Goal: Obtain resource: Download file/media

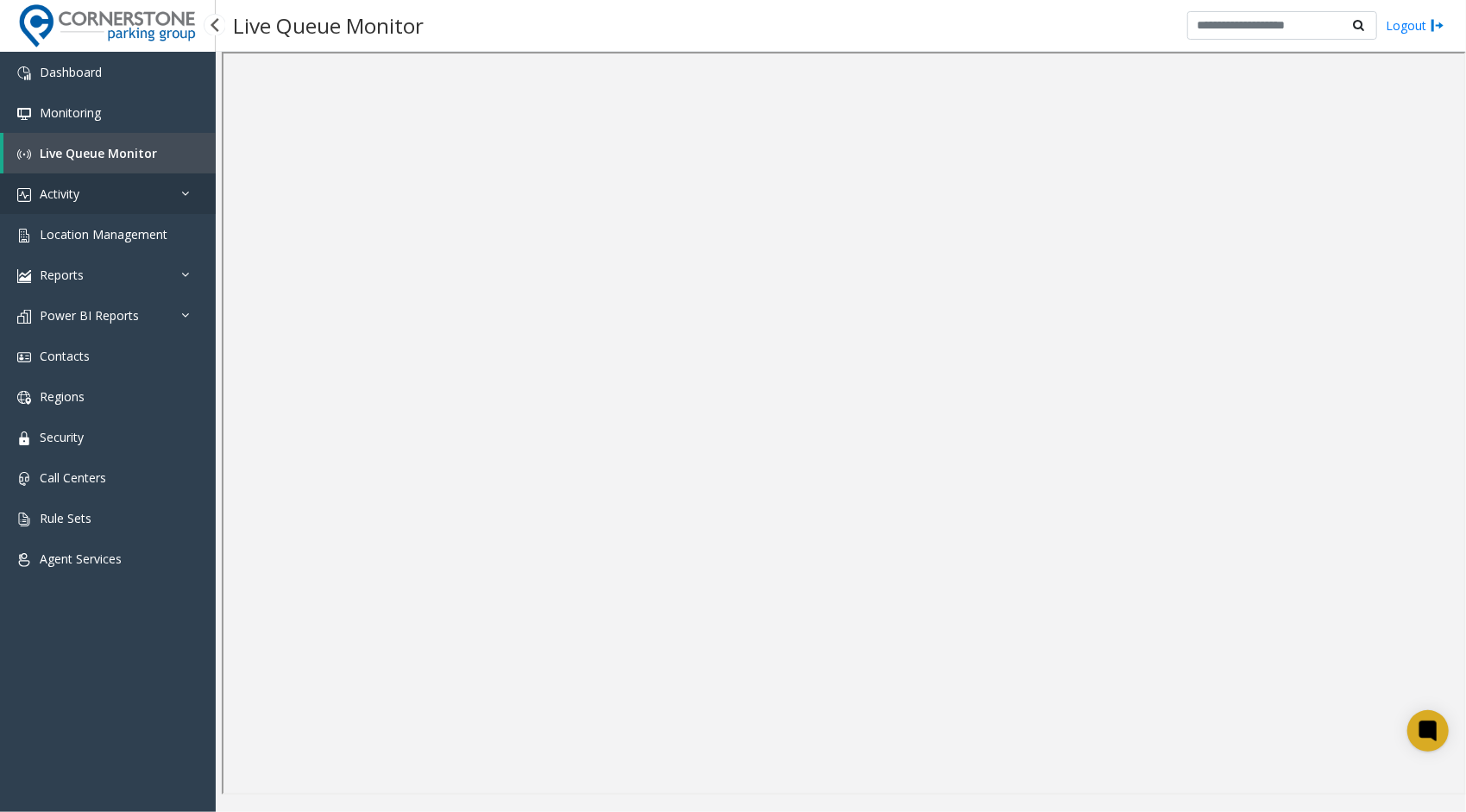
click at [179, 194] on link "Activity" at bounding box center [108, 193] width 216 height 40
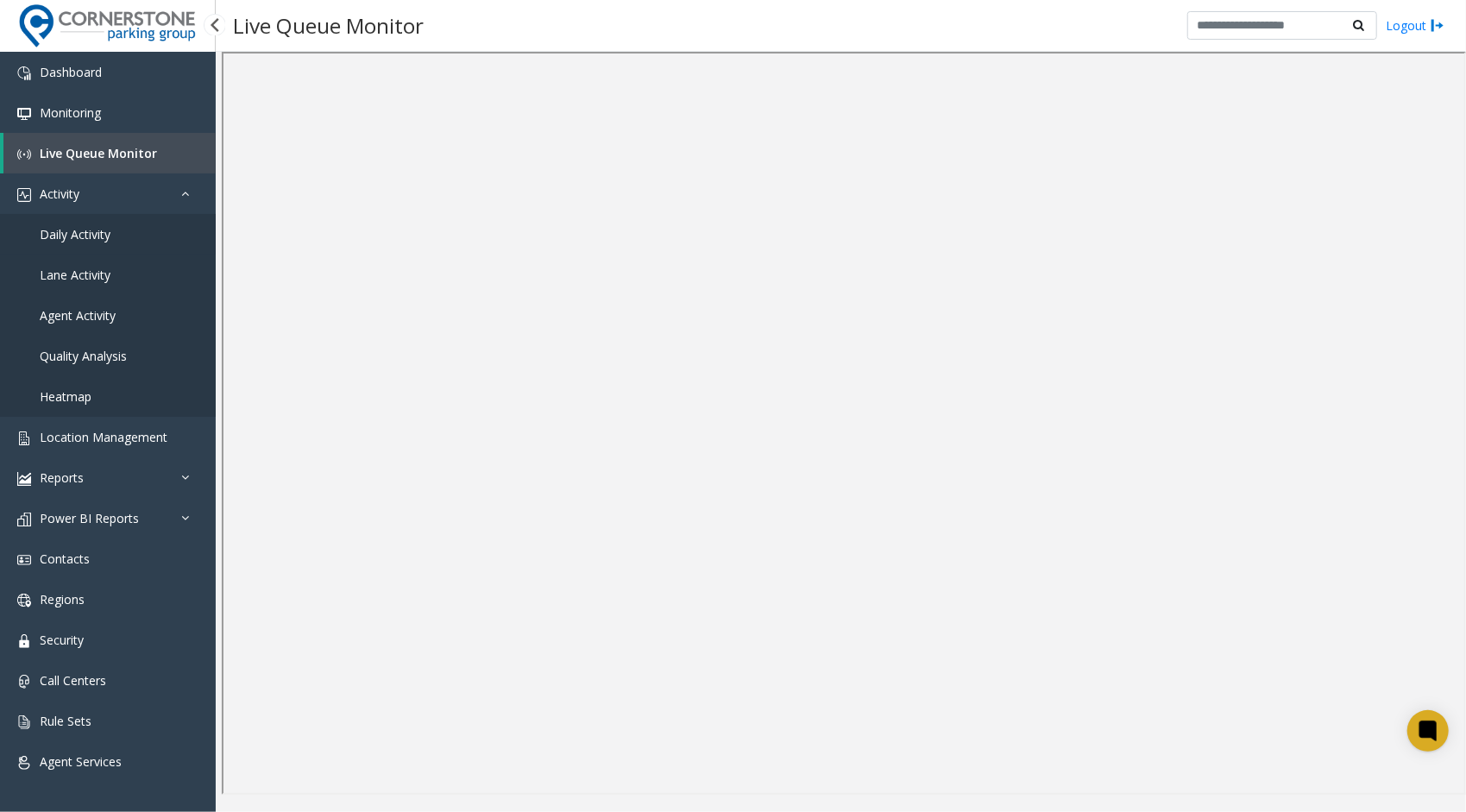
click at [140, 238] on link "Daily Activity" at bounding box center [108, 233] width 216 height 40
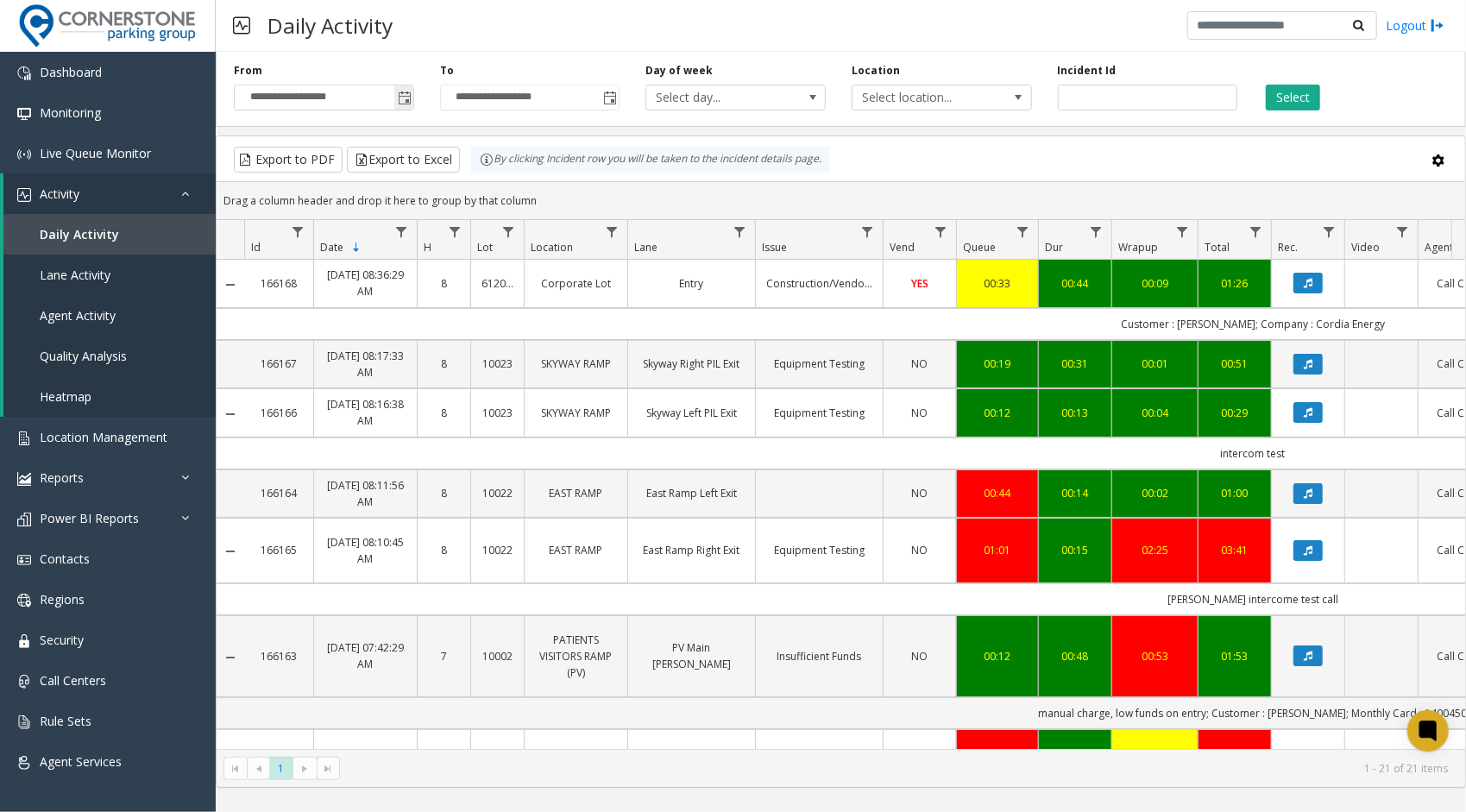
click at [403, 97] on span "Toggle popup" at bounding box center [404, 98] width 14 height 14
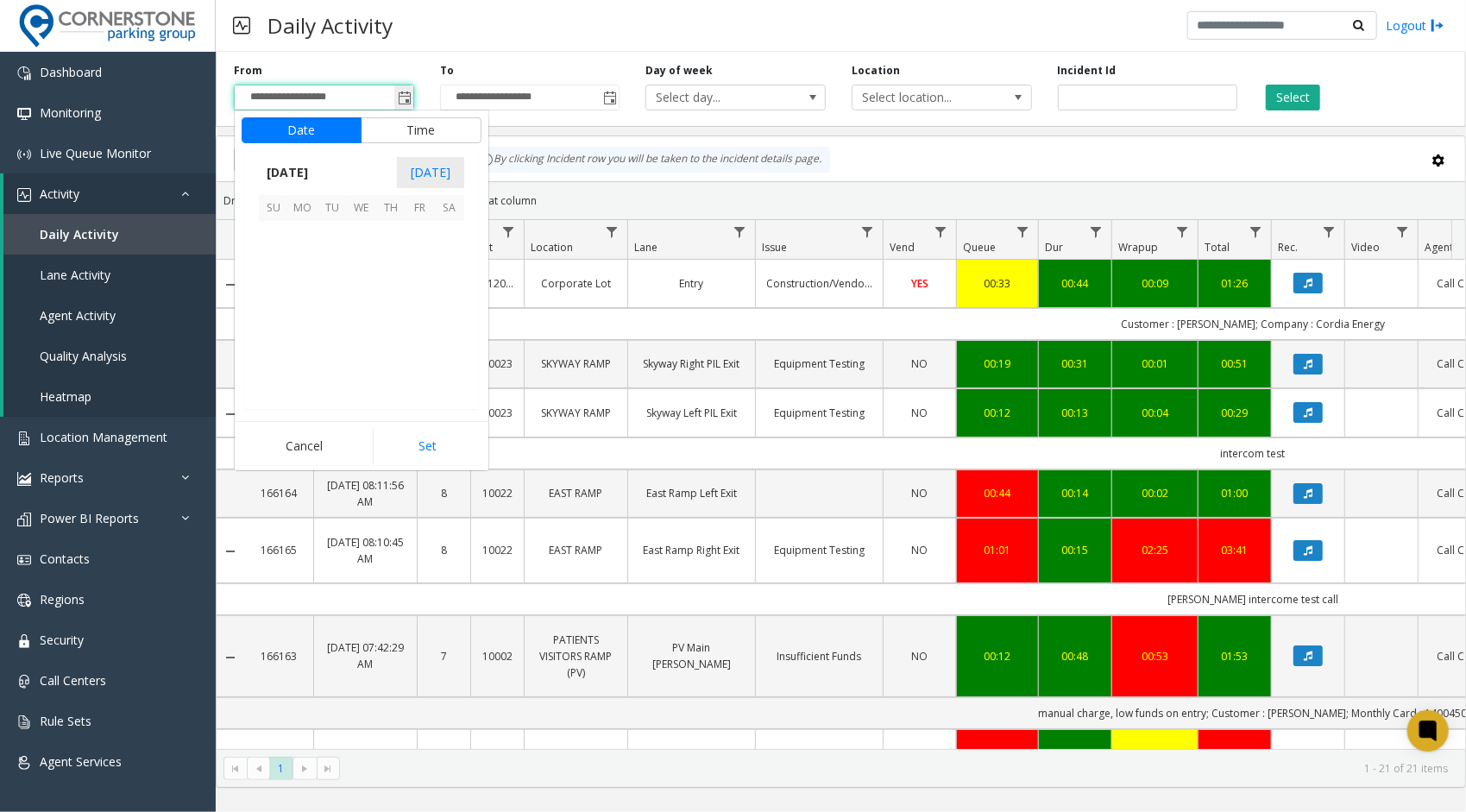
scroll to position [309683, 0]
click at [310, 173] on span "[DATE]" at bounding box center [287, 173] width 57 height 26
click at [368, 255] on span "[DATE]" at bounding box center [361, 252] width 41 height 41
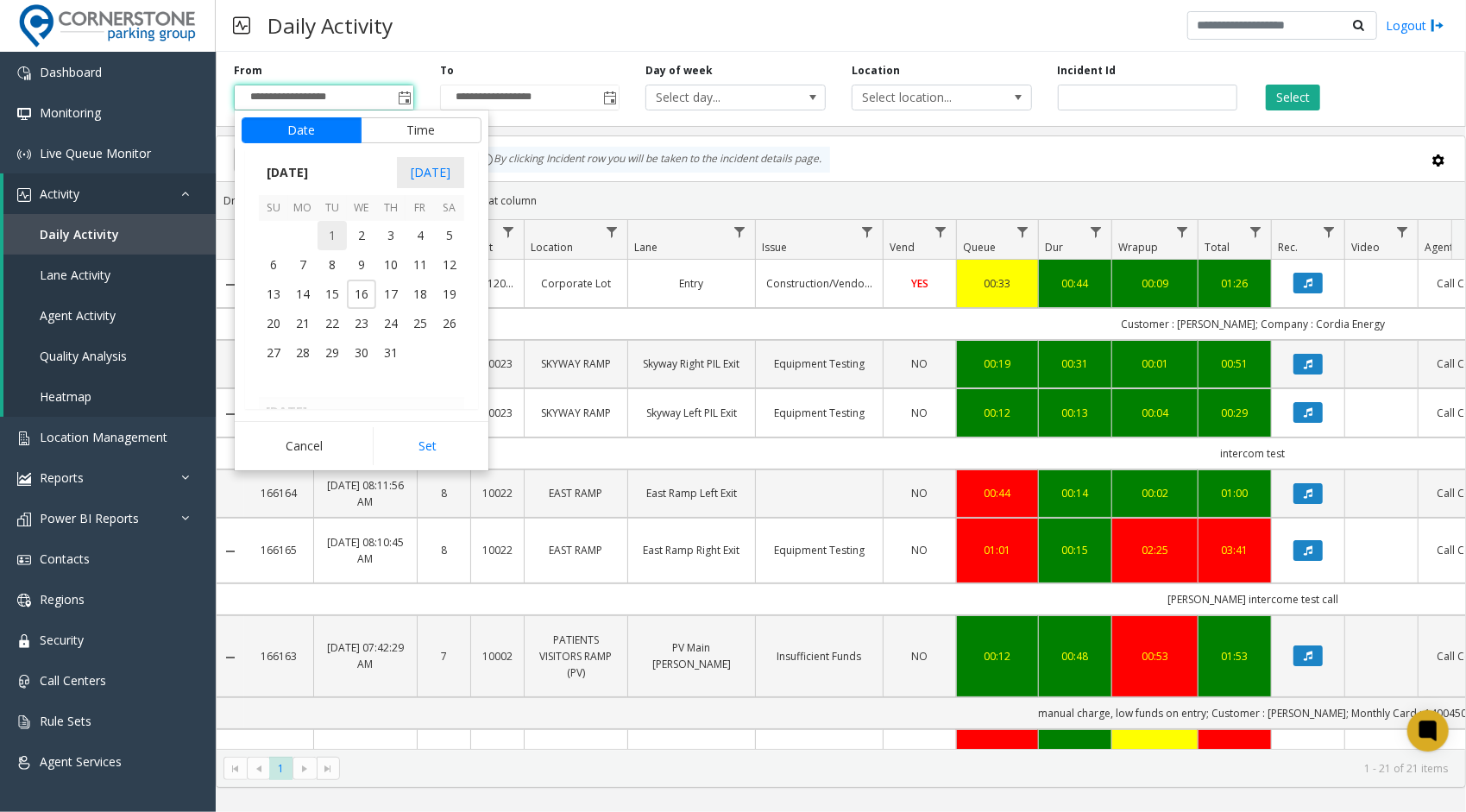
click at [331, 235] on span "1" at bounding box center [332, 235] width 29 height 29
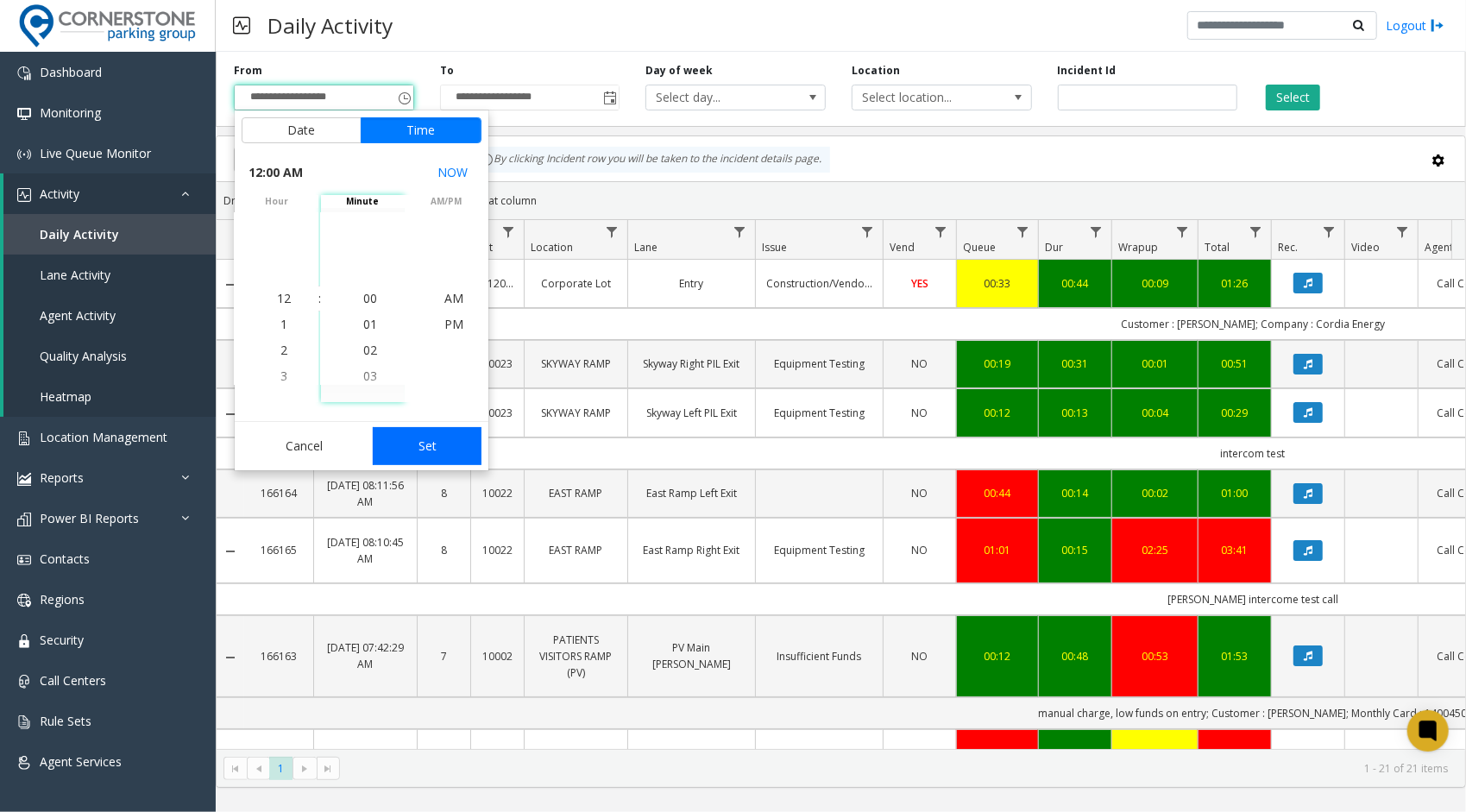
click at [428, 440] on button "Set" at bounding box center [428, 446] width 109 height 38
type input "**********"
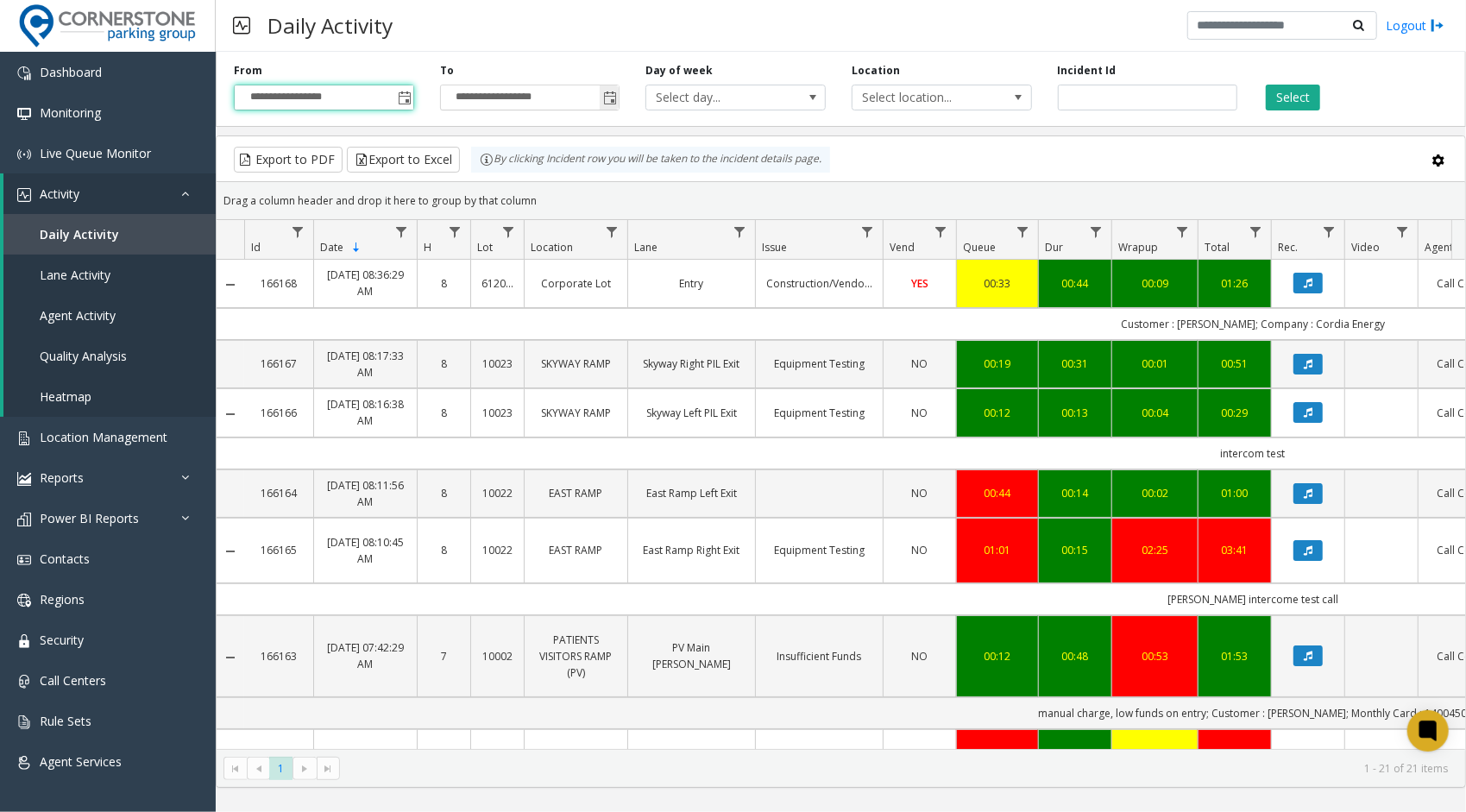
click at [611, 93] on span "Toggle popup" at bounding box center [610, 98] width 14 height 14
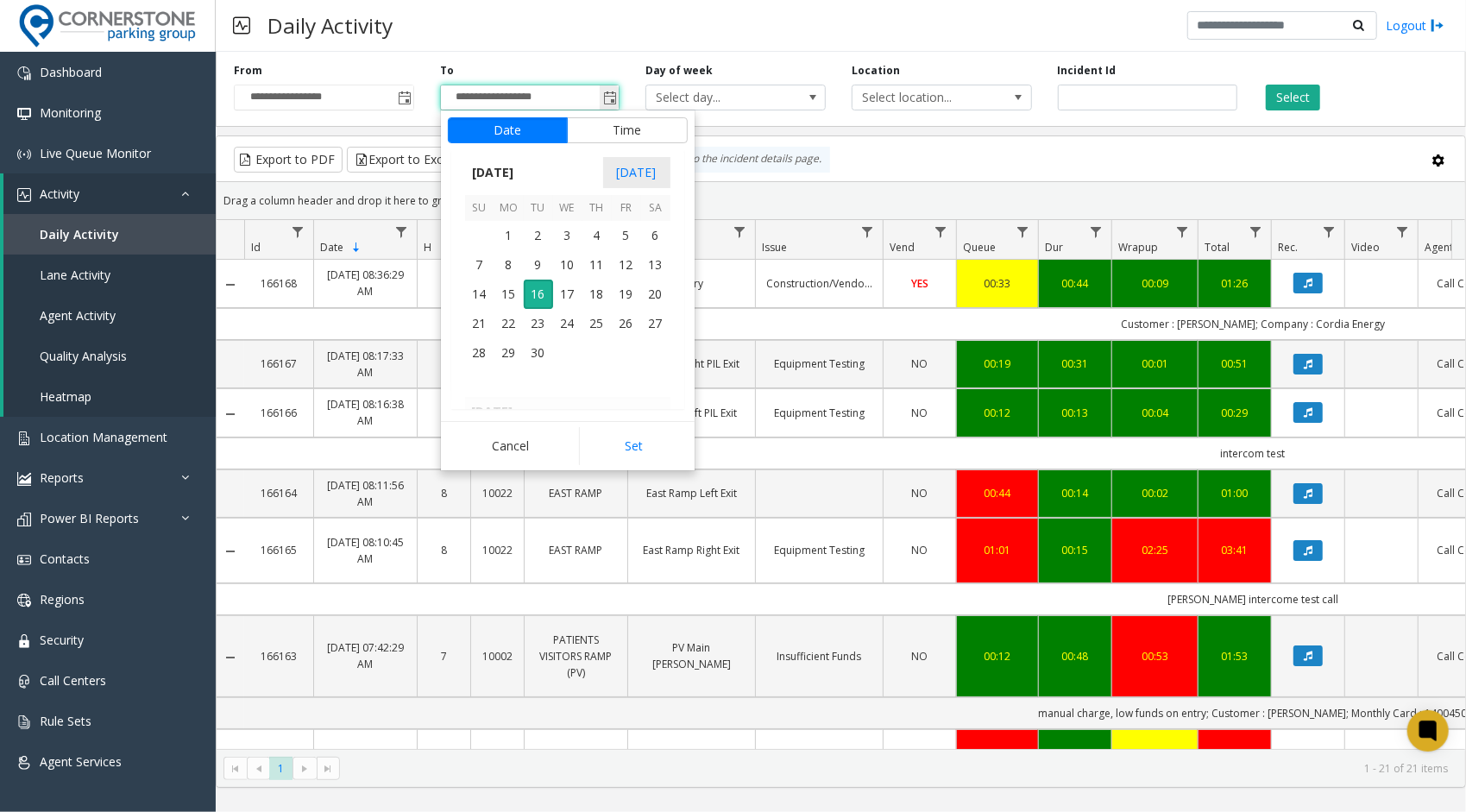
scroll to position [26, 0]
click at [522, 176] on span "[DATE]" at bounding box center [493, 173] width 57 height 26
click at [566, 263] on span "[DATE]" at bounding box center [567, 252] width 41 height 41
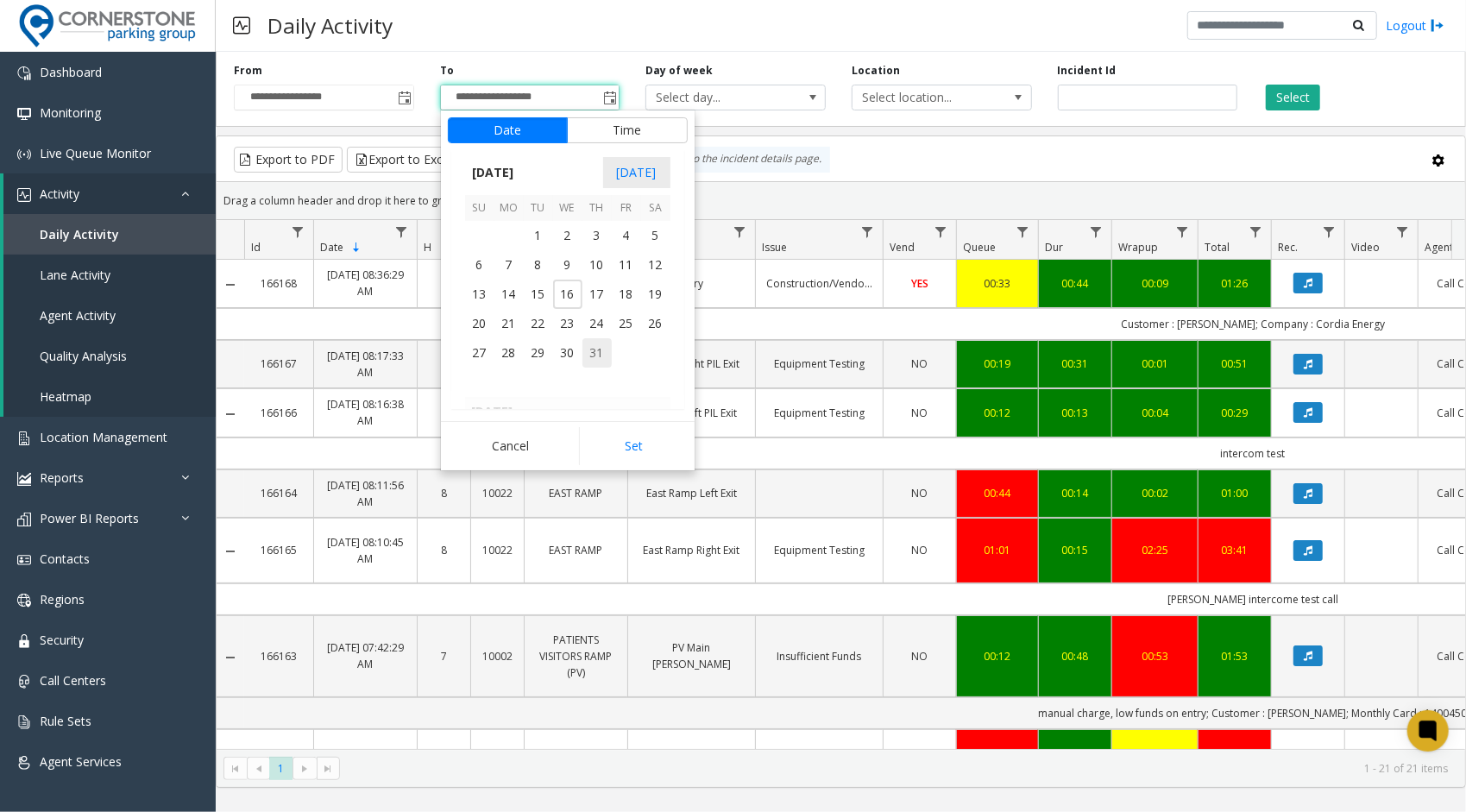
click at [592, 352] on span "31" at bounding box center [597, 353] width 29 height 29
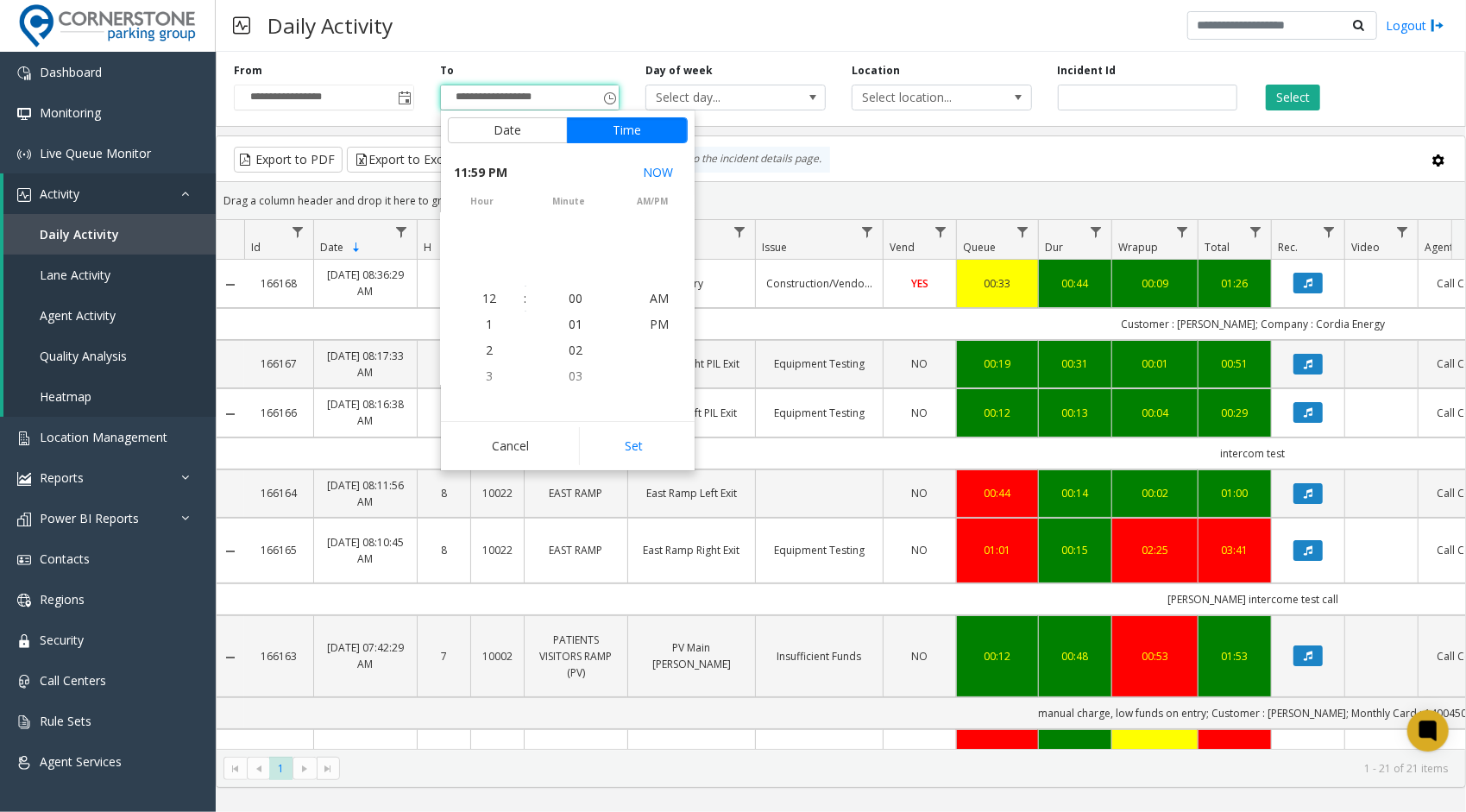
scroll to position [26, 0]
click at [634, 440] on button "Set" at bounding box center [633, 446] width 109 height 38
type input "**********"
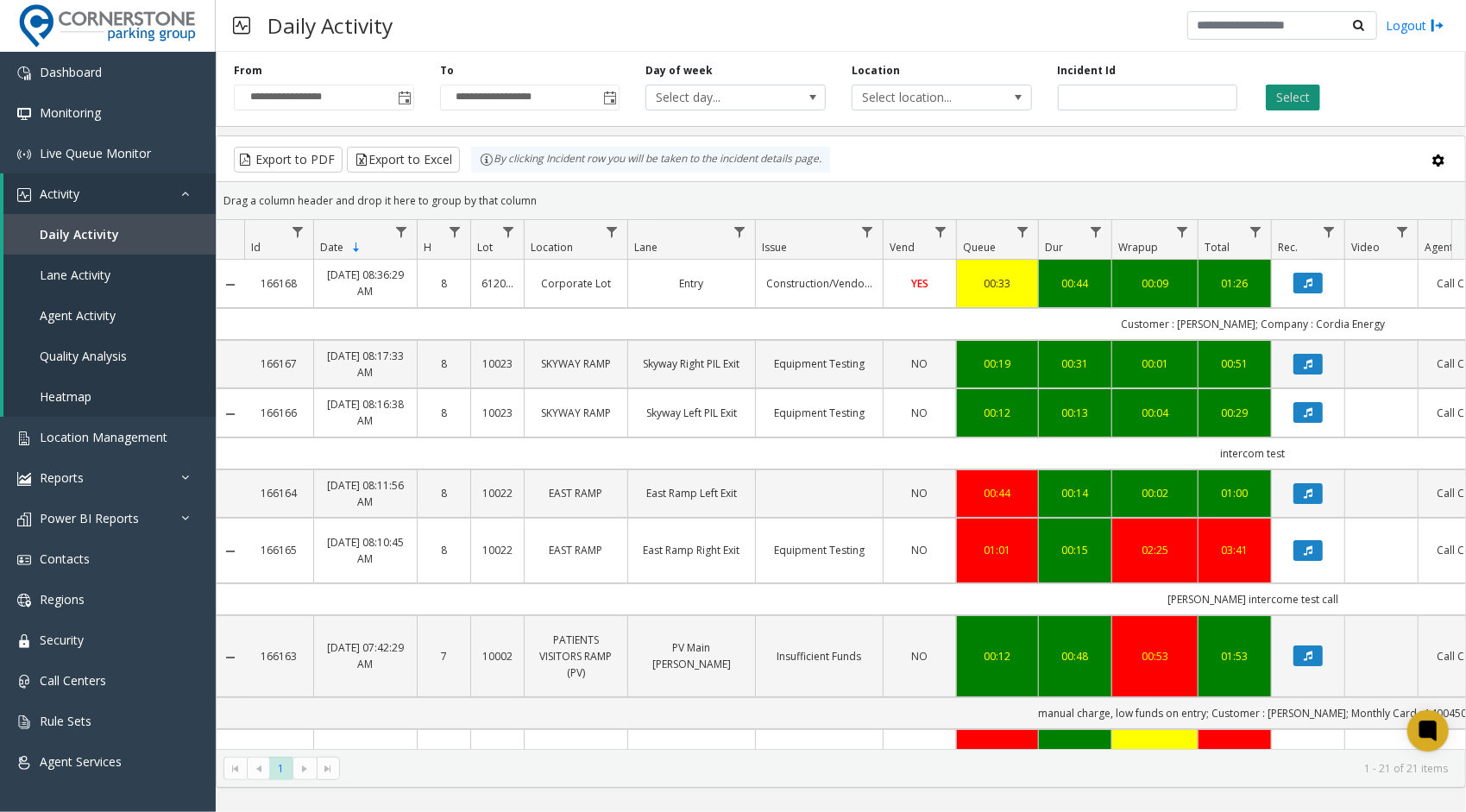
click at [1296, 98] on button "Select" at bounding box center [1293, 98] width 54 height 26
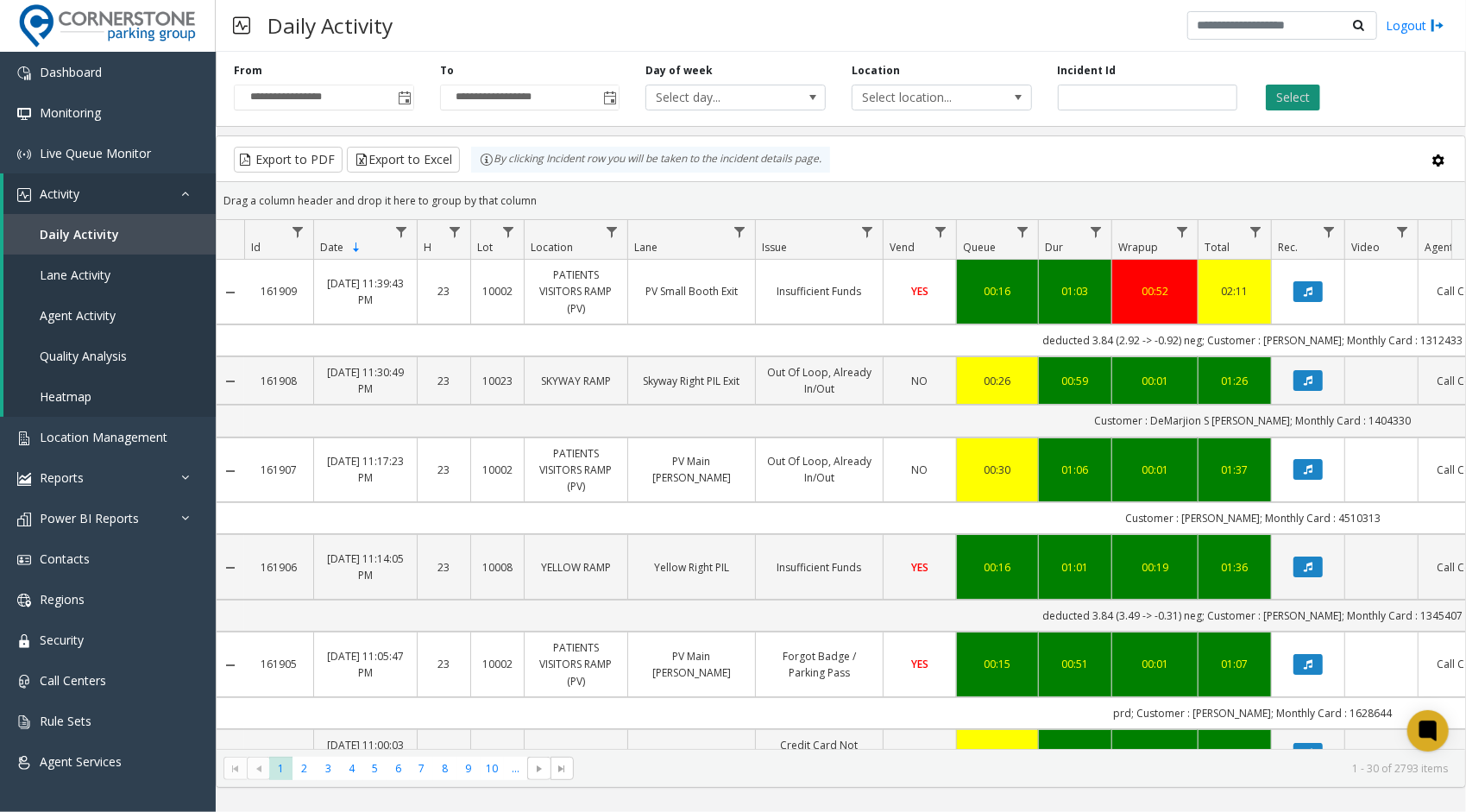
click at [1303, 103] on button "Select" at bounding box center [1293, 98] width 54 height 26
click at [390, 163] on button "Export to Excel" at bounding box center [403, 159] width 113 height 26
click at [168, 519] on link "Power BI Reports" at bounding box center [108, 518] width 216 height 40
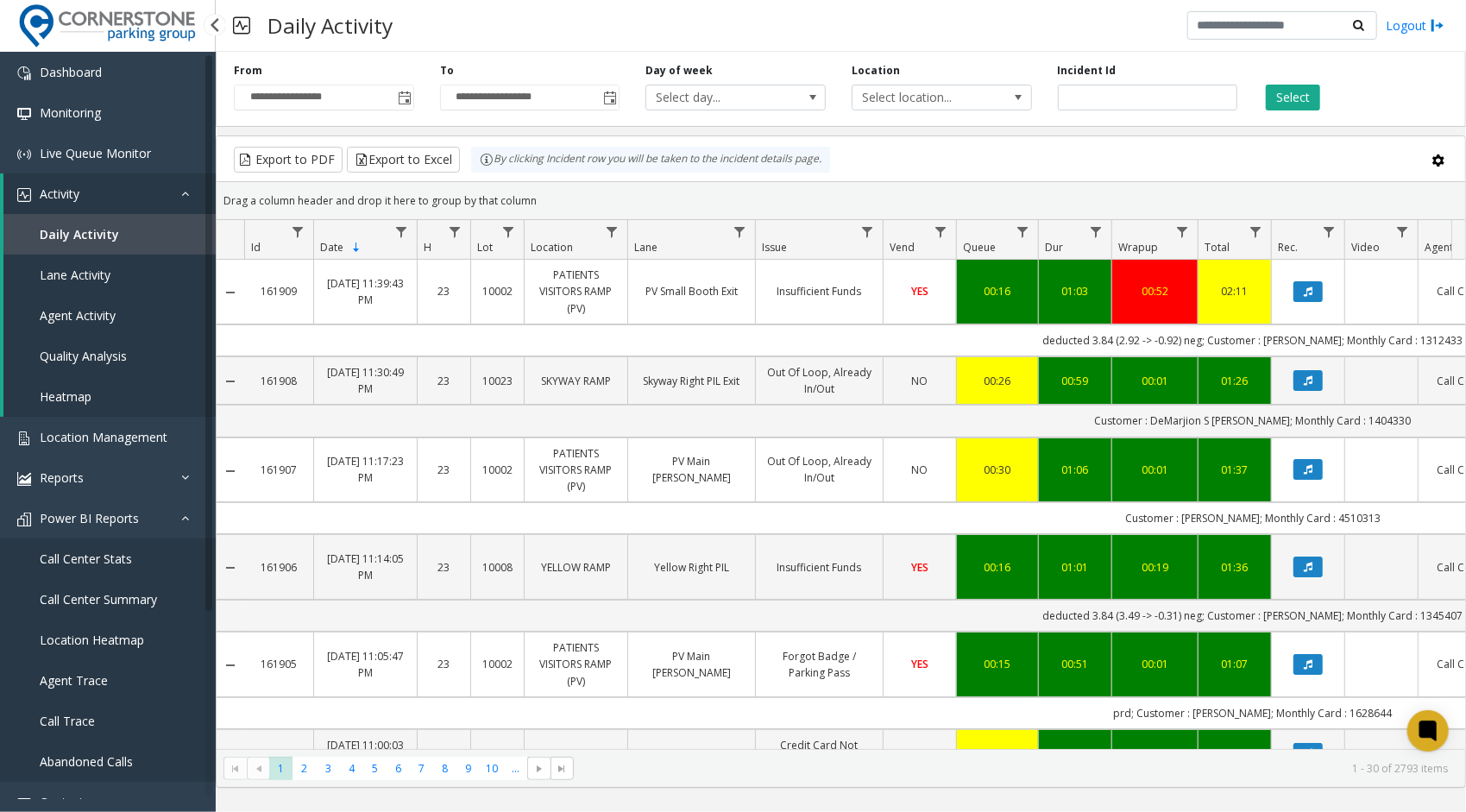
click at [133, 550] on link "Call Center Stats" at bounding box center [108, 558] width 216 height 40
